Goal: Navigation & Orientation: Find specific page/section

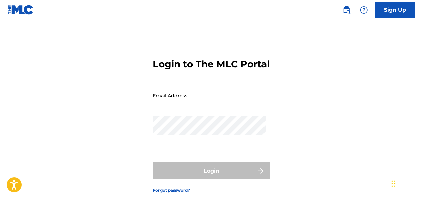
type input "[EMAIL_ADDRESS][DOMAIN_NAME]"
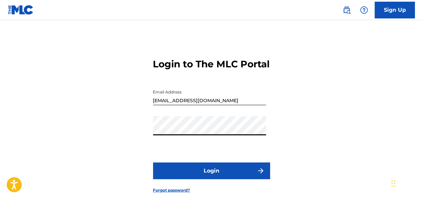
click at [155, 172] on form "Login to The MLC Portal Email Address [EMAIL_ADDRESS][DOMAIN_NAME] Password Log…" at bounding box center [211, 120] width 117 height 167
click at [161, 176] on button "Login" at bounding box center [211, 170] width 117 height 17
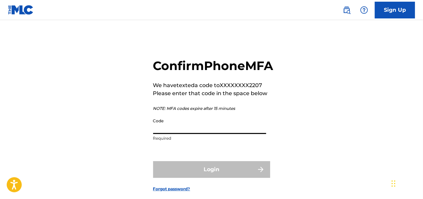
click at [174, 134] on input "Code" at bounding box center [209, 124] width 113 height 19
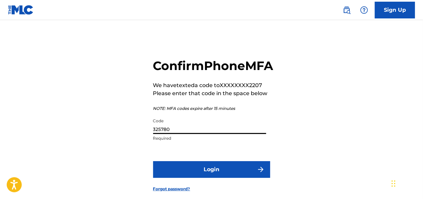
type input "325780"
click at [183, 177] on button "Login" at bounding box center [211, 169] width 117 height 17
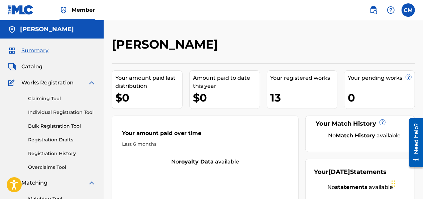
click at [31, 67] on span "Catalog" at bounding box center [31, 67] width 21 height 8
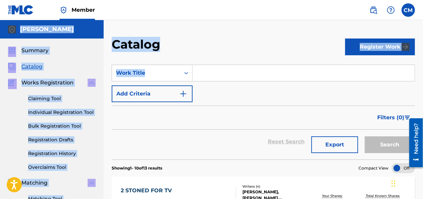
drag, startPoint x: 422, startPoint y: 4, endPoint x: 426, endPoint y: 66, distance: 61.6
click at [422, 66] on html "Accessibility Screen-Reader Guide, Feedback, and Issue Reporting | New window M…" at bounding box center [211, 99] width 423 height 199
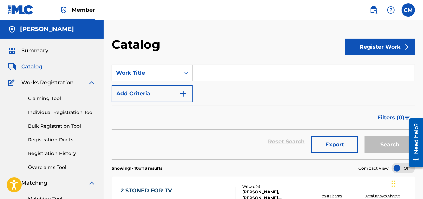
click at [294, 15] on nav "Member CM CM [PERSON_NAME] [EMAIL_ADDRESS][DOMAIN_NAME] Notification Preference…" at bounding box center [211, 10] width 423 height 20
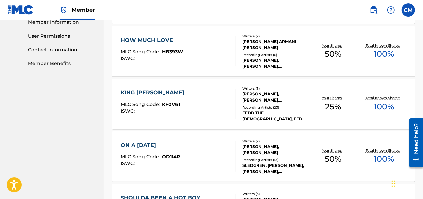
scroll to position [308, 0]
click at [21, 9] on img at bounding box center [21, 10] width 26 height 10
